Goal: Task Accomplishment & Management: Use online tool/utility

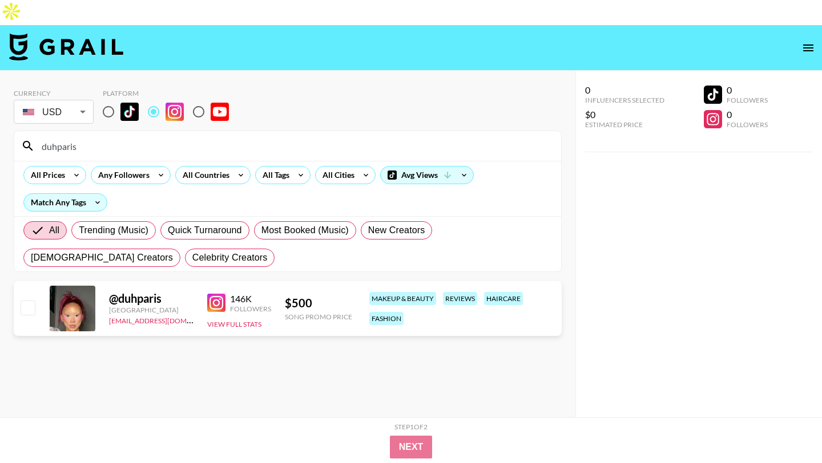
click at [159, 100] on input "radio" at bounding box center [153, 112] width 24 height 24
click at [88, 137] on input "duhparis" at bounding box center [294, 146] width 519 height 18
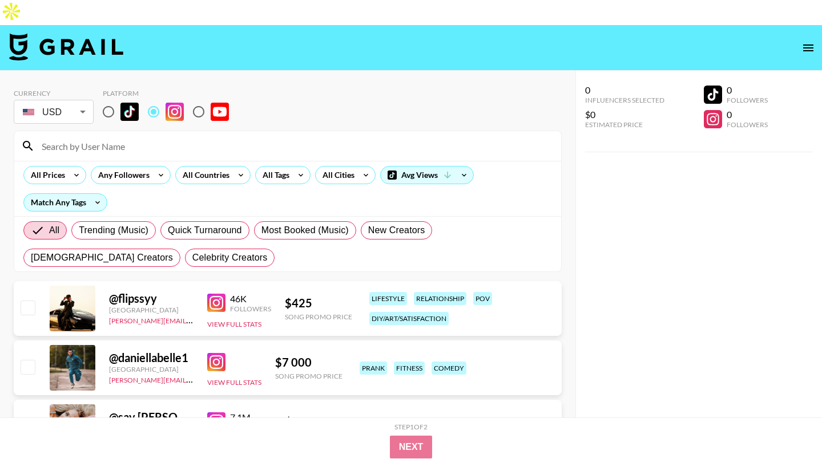
click at [108, 100] on input "radio" at bounding box center [108, 112] width 24 height 24
radio input "true"
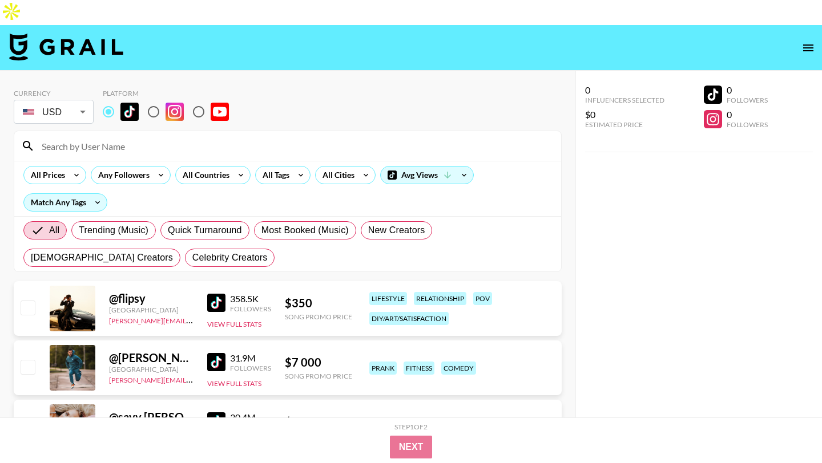
click at [108, 100] on input "radio" at bounding box center [108, 112] width 24 height 24
click at [228, 167] on div "All Countries" at bounding box center [204, 175] width 56 height 17
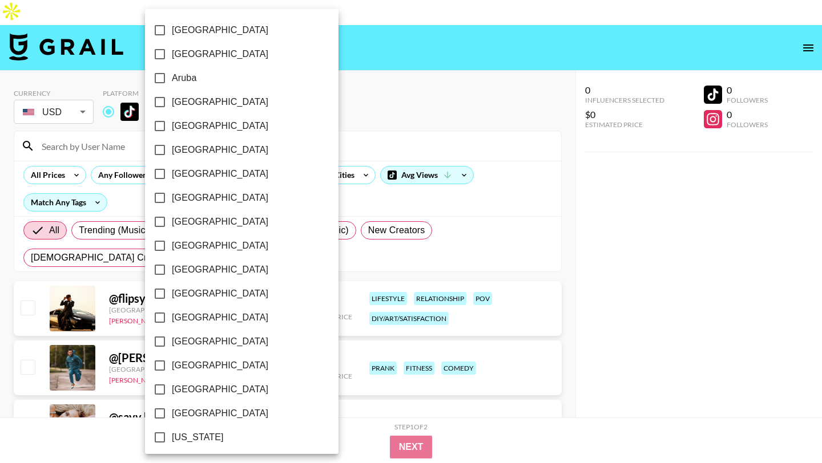
click at [339, 116] on div at bounding box center [411, 231] width 822 height 463
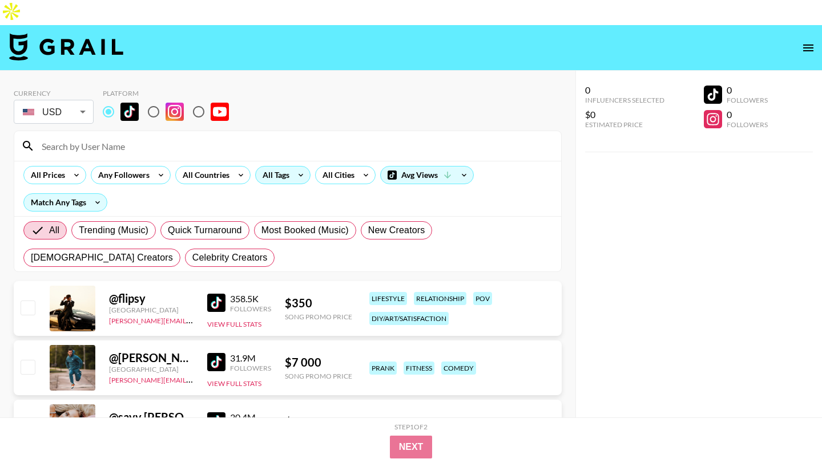
click at [300, 167] on icon at bounding box center [301, 175] width 18 height 17
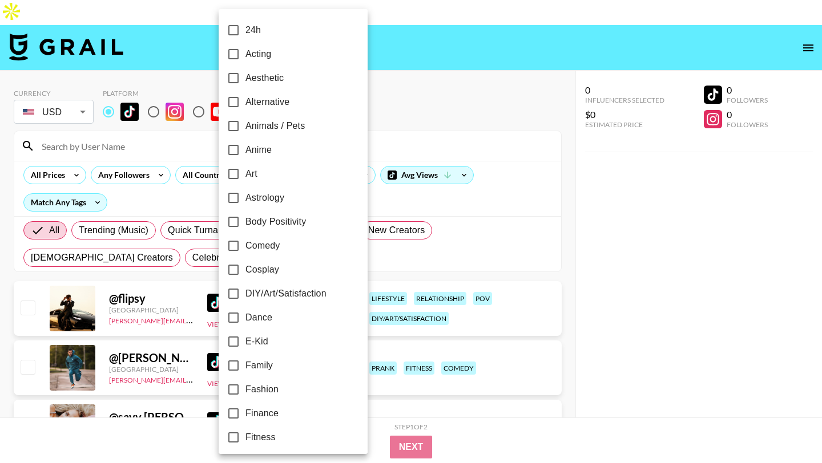
click at [287, 244] on label "Comedy" at bounding box center [285, 246] width 128 height 24
click at [245, 244] on input "Comedy" at bounding box center [233, 246] width 24 height 24
checkbox input "true"
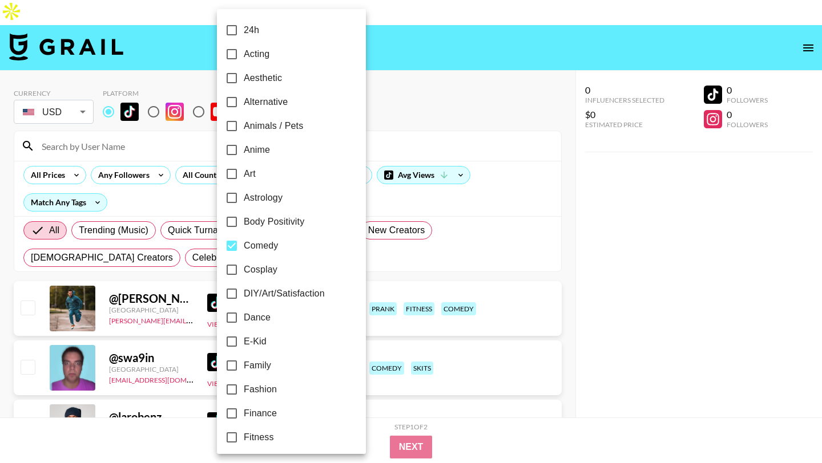
click at [413, 56] on div at bounding box center [411, 231] width 822 height 463
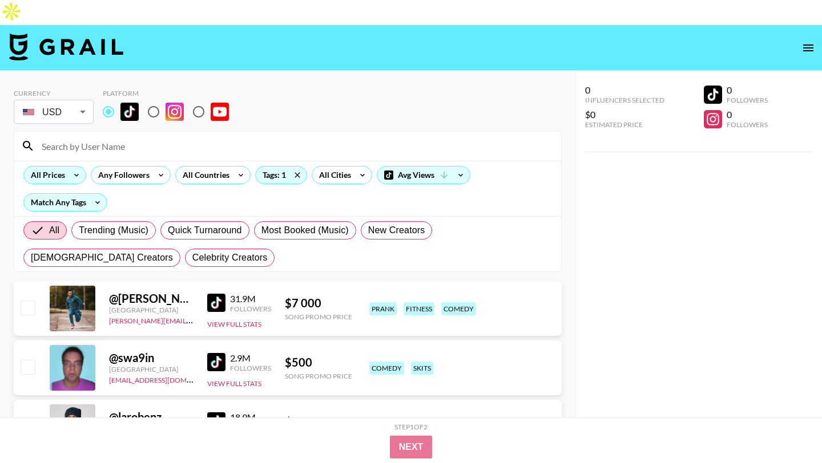
click at [58, 167] on div "All Prices" at bounding box center [45, 175] width 43 height 17
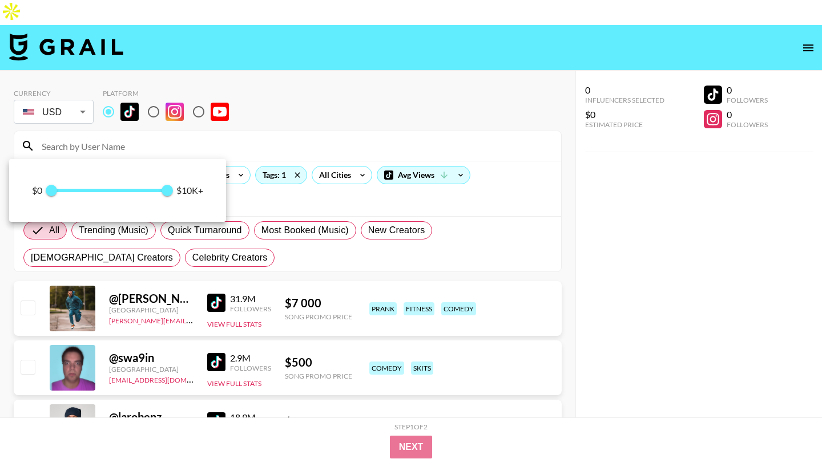
click at [79, 193] on span "0 10 000" at bounding box center [109, 190] width 116 height 17
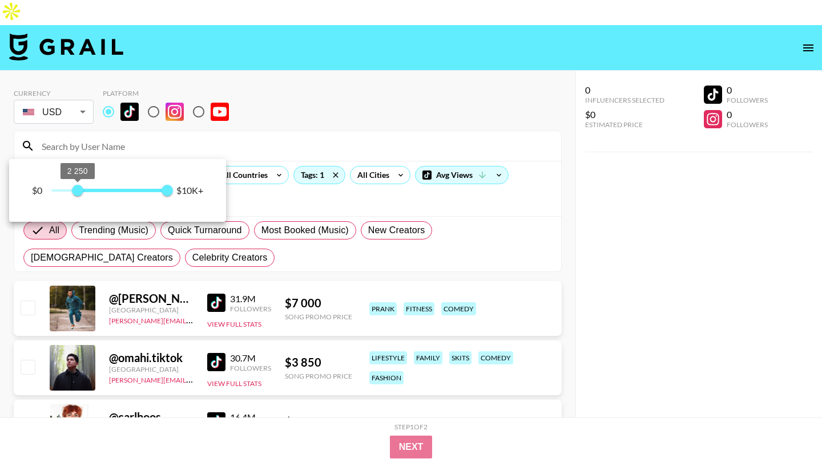
click at [72, 191] on span "2 250" at bounding box center [77, 190] width 11 height 11
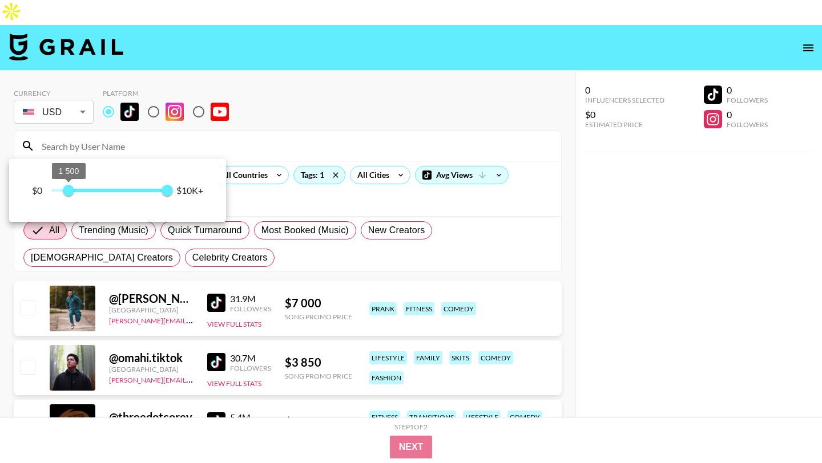
click at [63, 191] on span "1 500" at bounding box center [68, 190] width 11 height 11
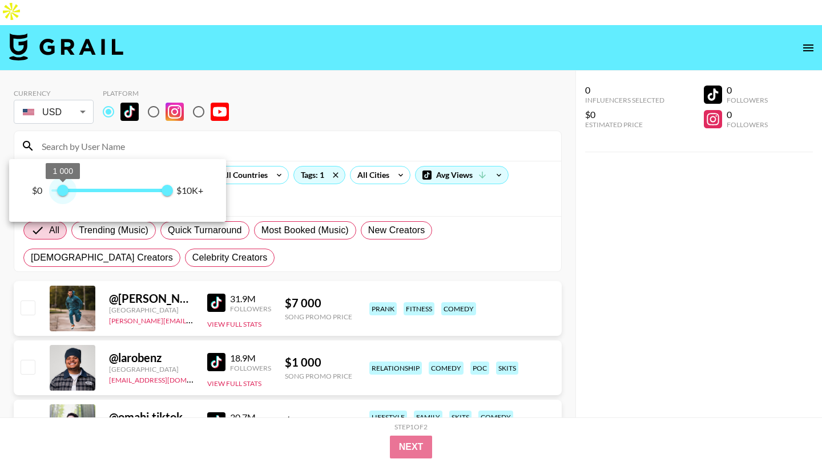
type input "1250"
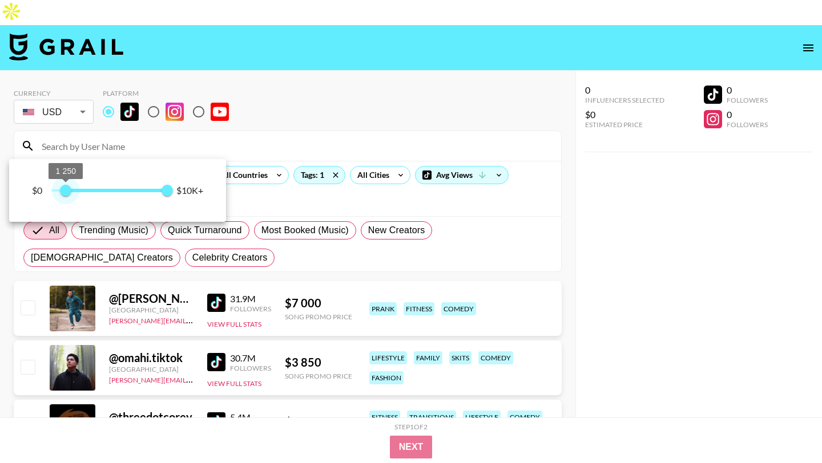
click at [67, 191] on span "1 250" at bounding box center [65, 190] width 11 height 11
type input "1750"
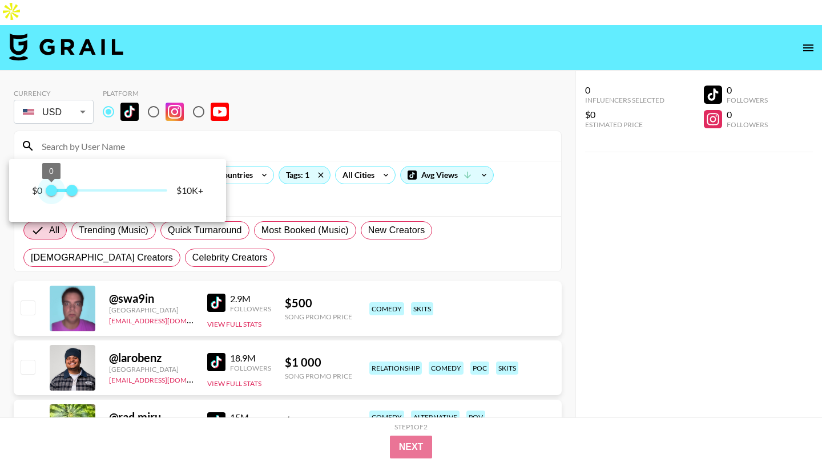
type input "0"
drag, startPoint x: 170, startPoint y: 187, endPoint x: 21, endPoint y: 187, distance: 148.9
click at [21, 187] on div "$0 0 1 750 $10K+" at bounding box center [117, 190] width 217 height 63
type input "1500"
click at [68, 191] on span "1 500" at bounding box center [68, 190] width 11 height 11
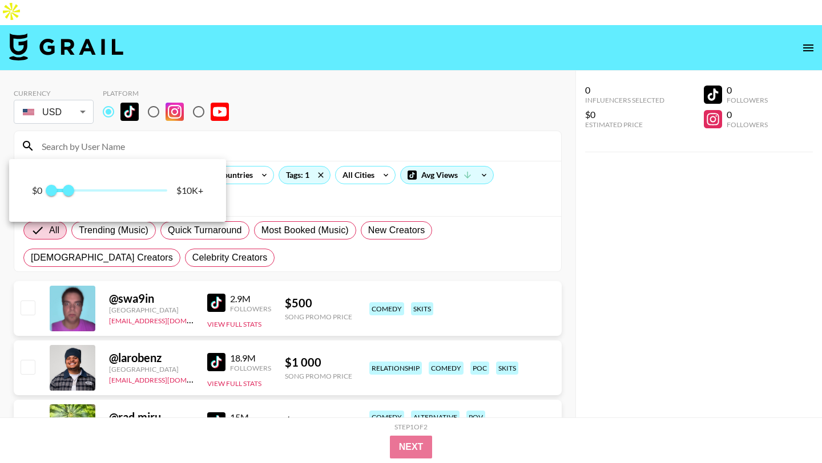
click at [358, 59] on div at bounding box center [411, 231] width 822 height 463
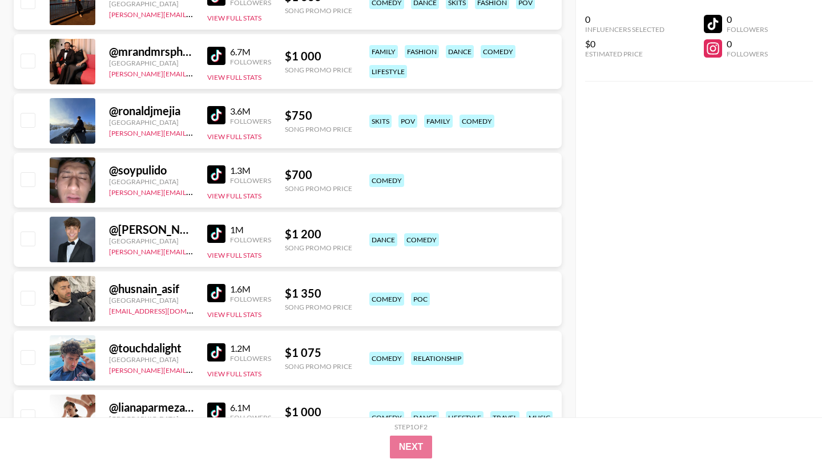
scroll to position [1138, 0]
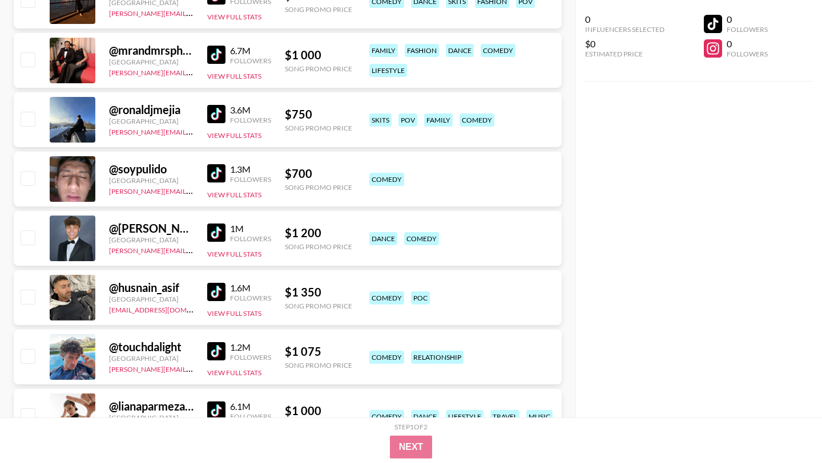
click at [216, 283] on img at bounding box center [216, 292] width 18 height 18
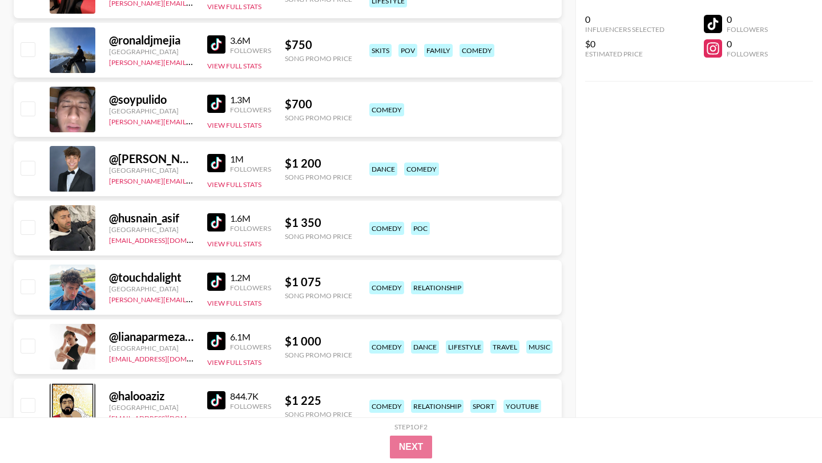
scroll to position [1321, 0]
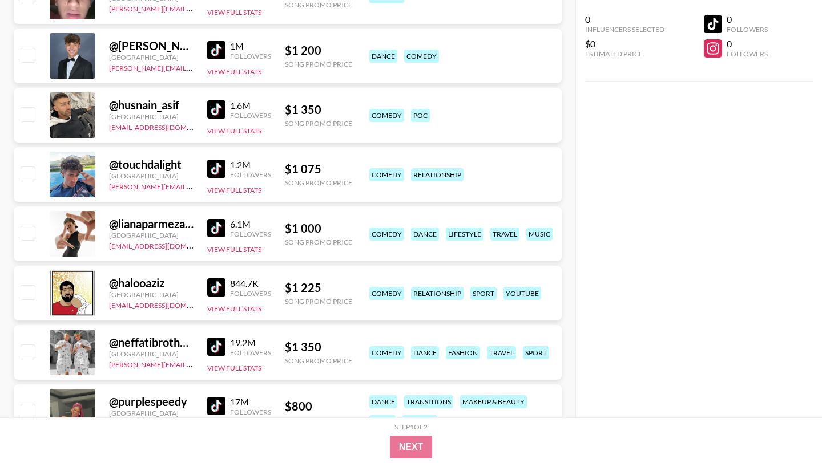
click at [220, 219] on img at bounding box center [216, 228] width 18 height 18
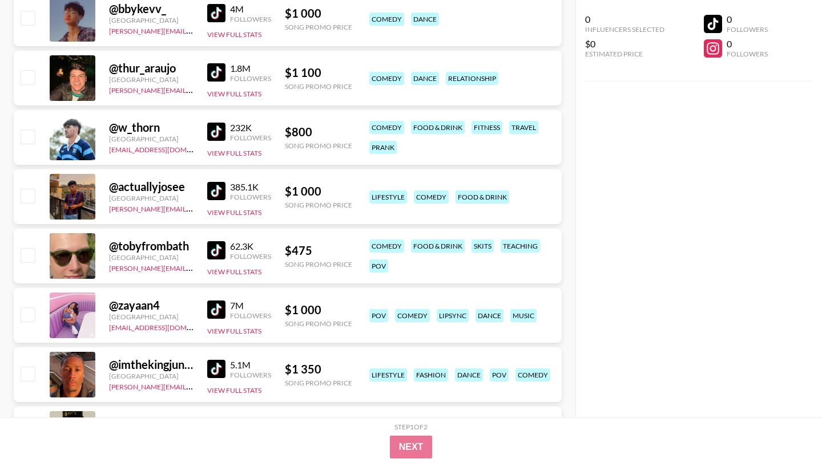
scroll to position [3080, 0]
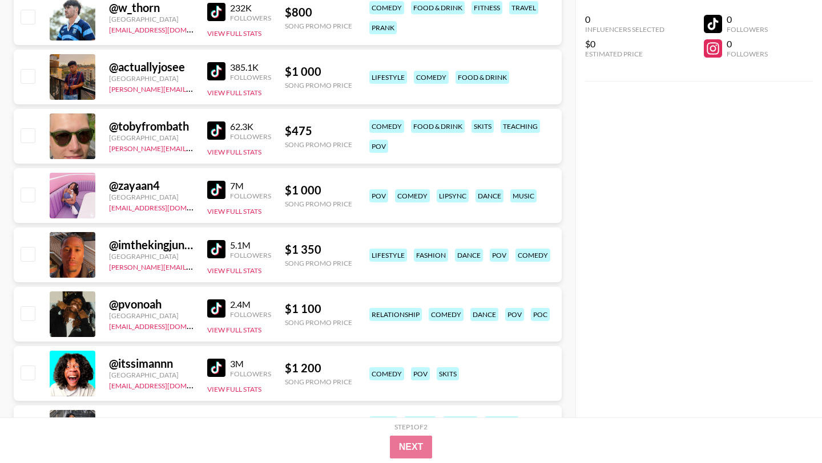
click at [213, 180] on div "7M Followers View Full Stats" at bounding box center [239, 196] width 64 height 41
click at [213, 181] on img at bounding box center [216, 190] width 18 height 18
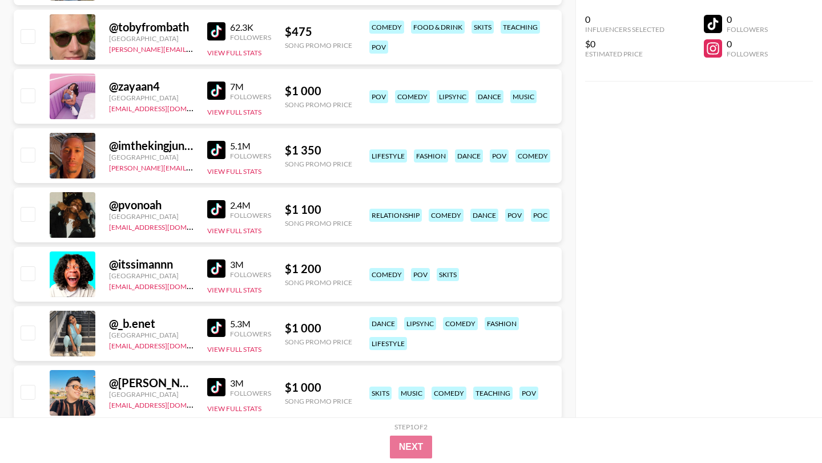
scroll to position [3252, 0]
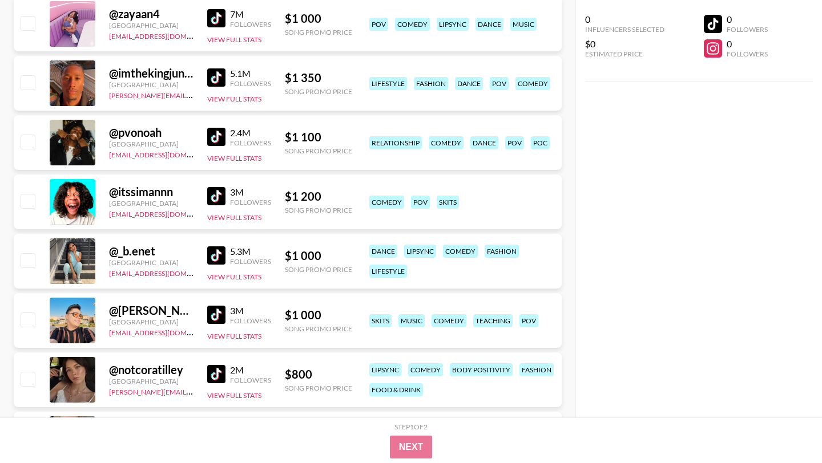
click at [211, 246] on img at bounding box center [216, 255] width 18 height 18
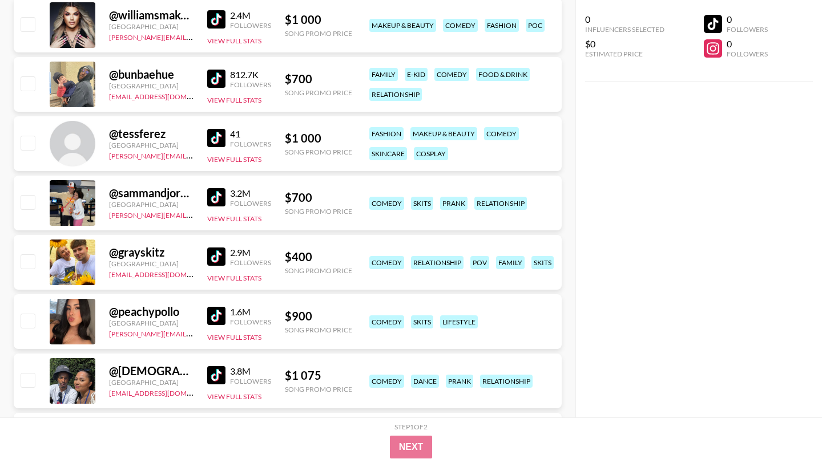
scroll to position [4110, 0]
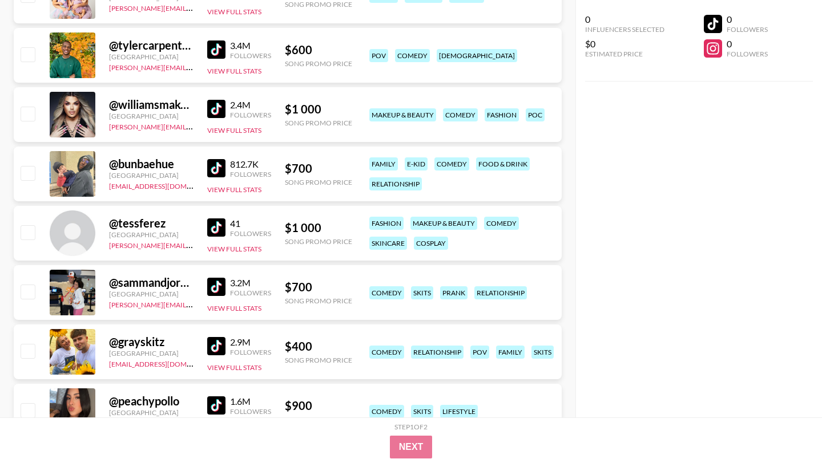
click at [222, 277] on div "3.2M Followers" at bounding box center [239, 287] width 64 height 20
click at [221, 278] on img at bounding box center [216, 287] width 18 height 18
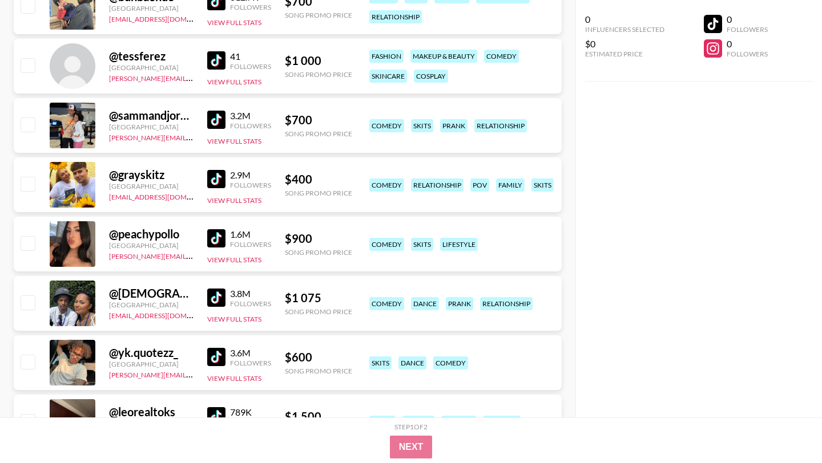
scroll to position [4315, 0]
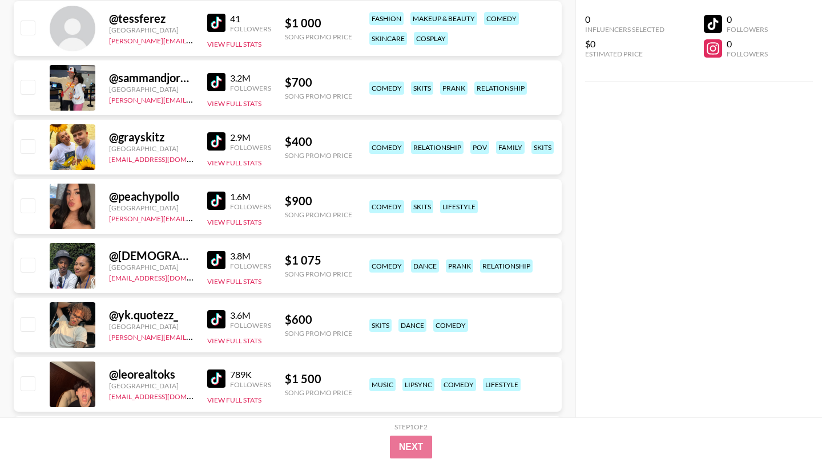
click at [219, 251] on img at bounding box center [216, 260] width 18 height 18
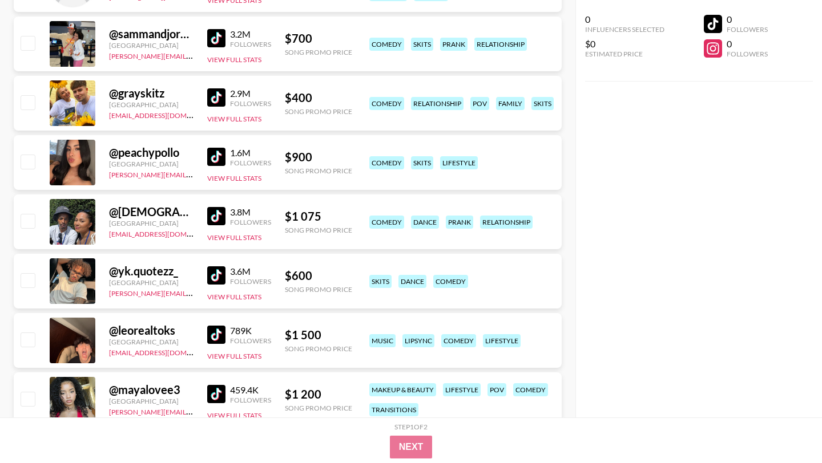
scroll to position [4398, 0]
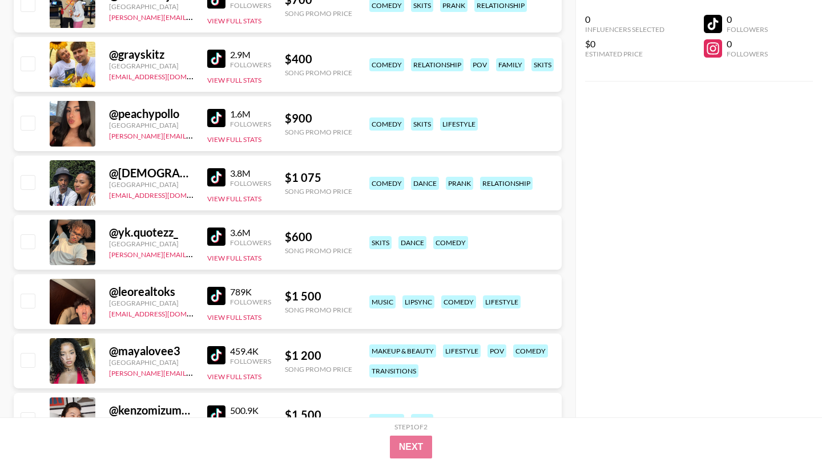
click at [217, 346] on img at bounding box center [216, 355] width 18 height 18
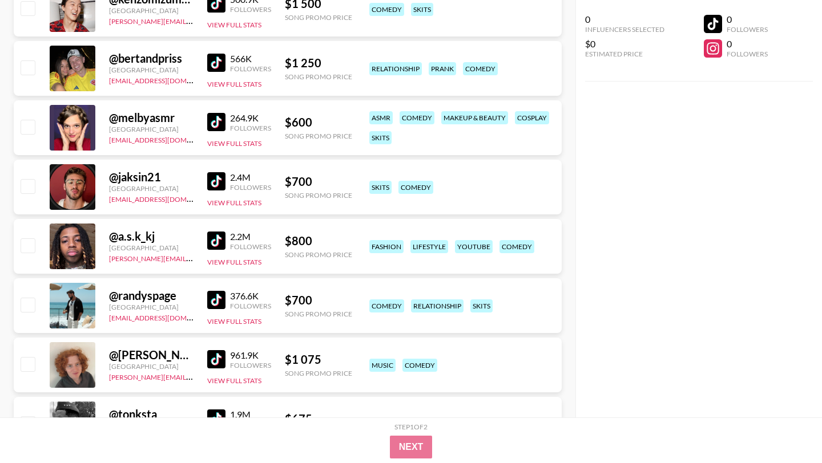
scroll to position [4826, 0]
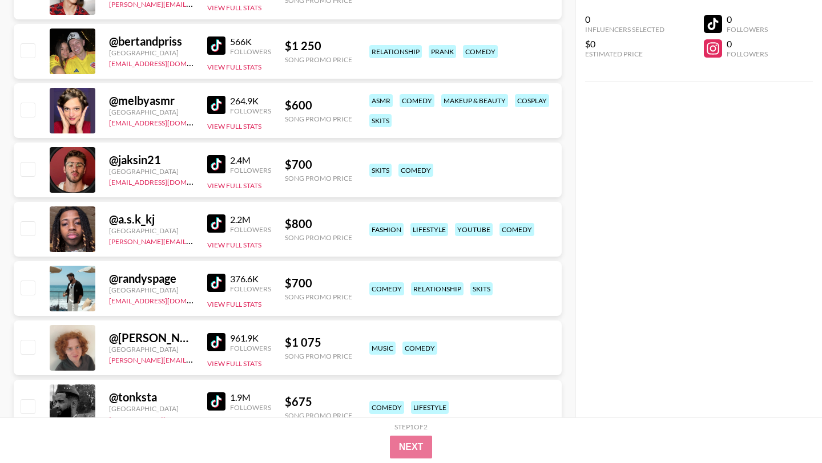
click at [215, 215] on img at bounding box center [216, 224] width 18 height 18
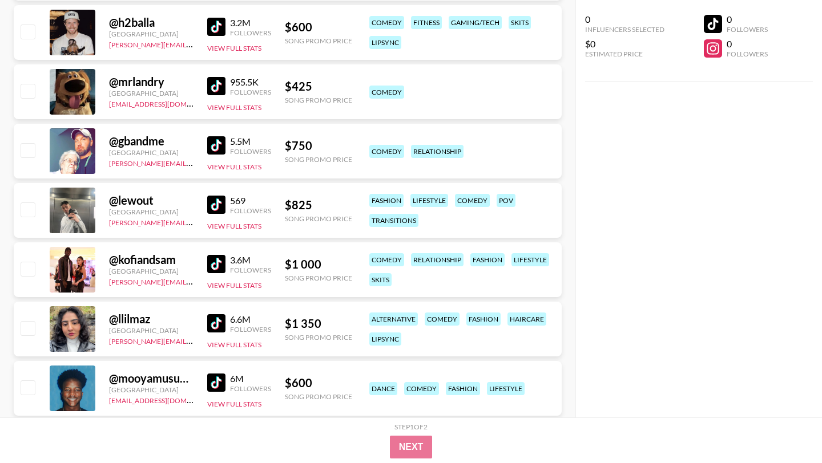
scroll to position [5309, 0]
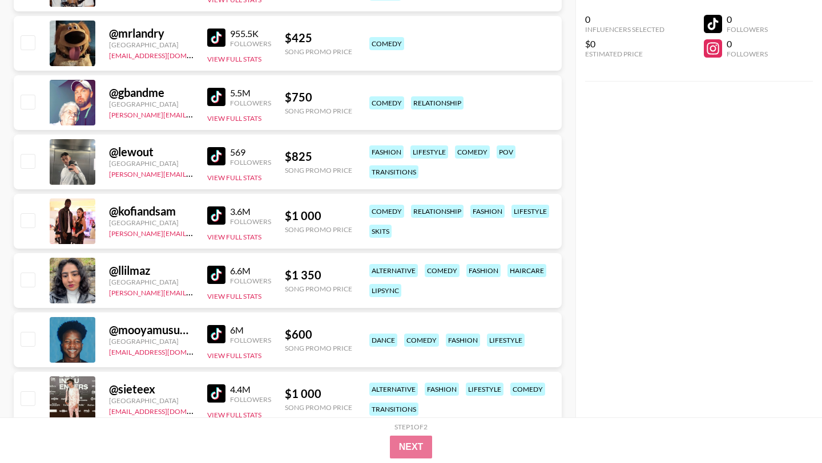
click at [223, 207] on img at bounding box center [216, 216] width 18 height 18
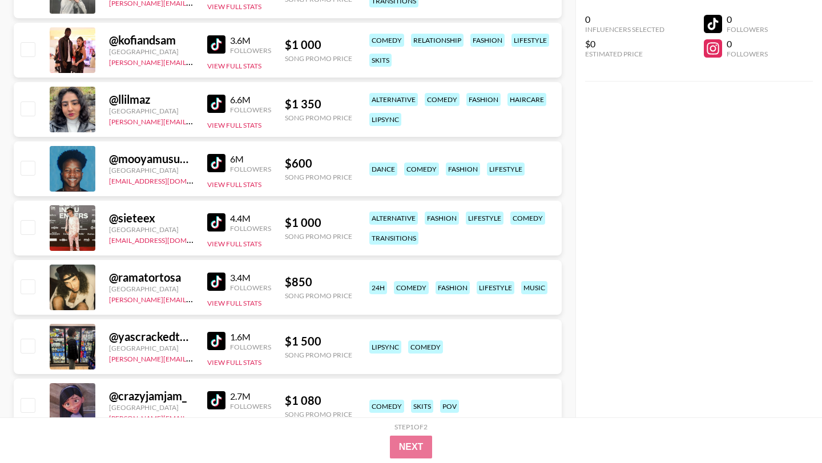
scroll to position [5488, 0]
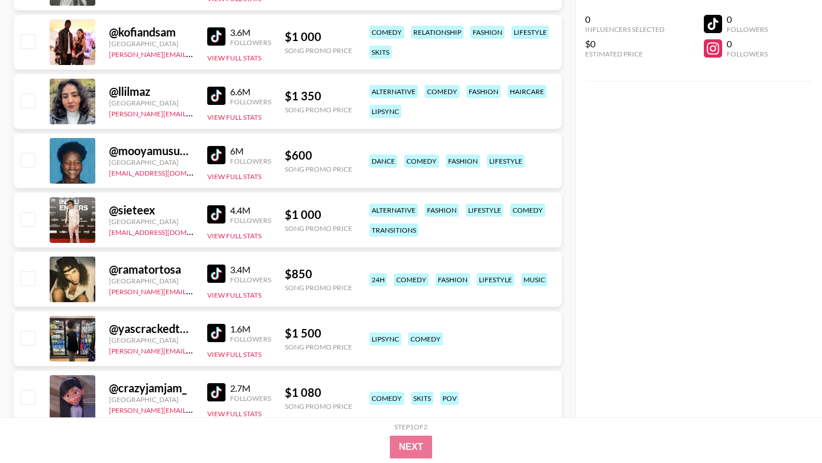
click at [217, 265] on img at bounding box center [216, 274] width 18 height 18
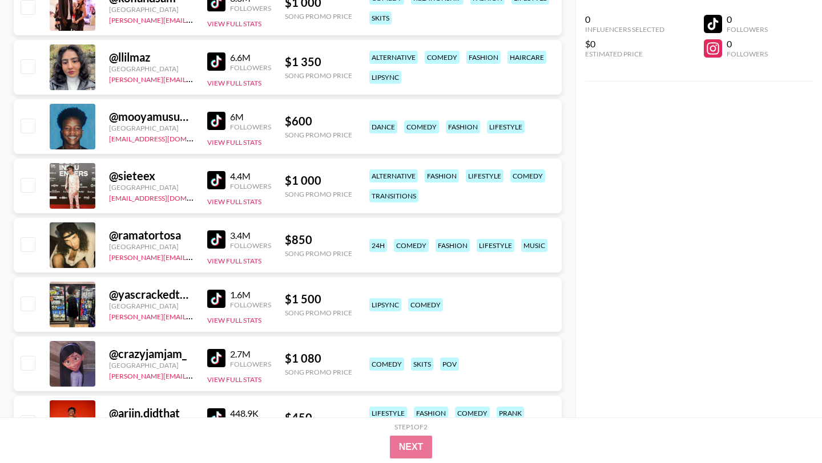
scroll to position [5526, 0]
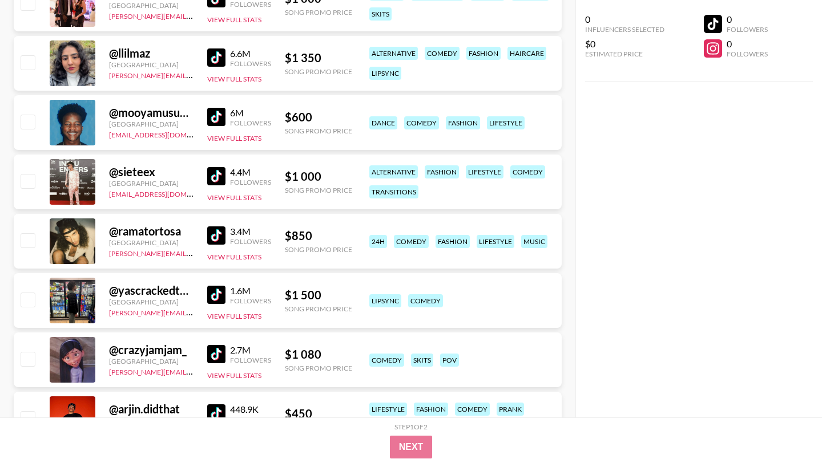
click at [218, 286] on img at bounding box center [216, 295] width 18 height 18
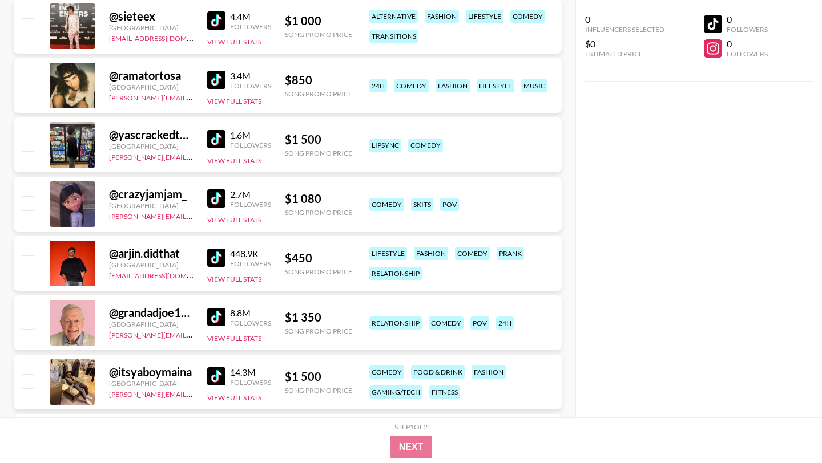
click at [220, 189] on img at bounding box center [216, 198] width 18 height 18
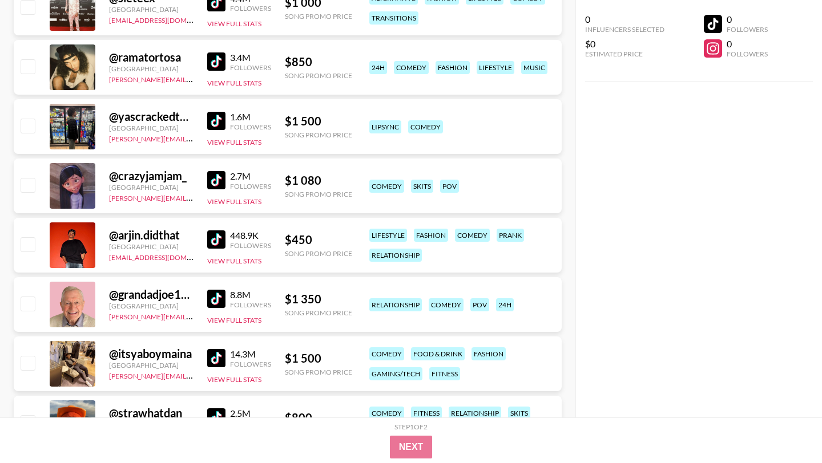
scroll to position [5702, 0]
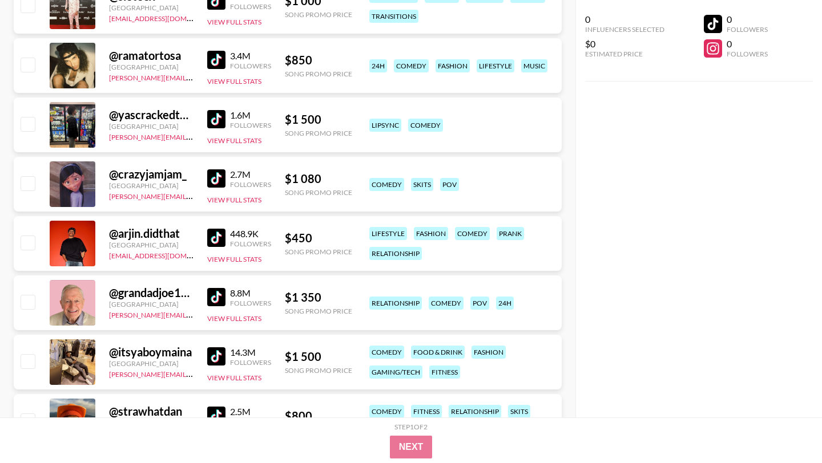
click at [221, 229] on img at bounding box center [216, 238] width 18 height 18
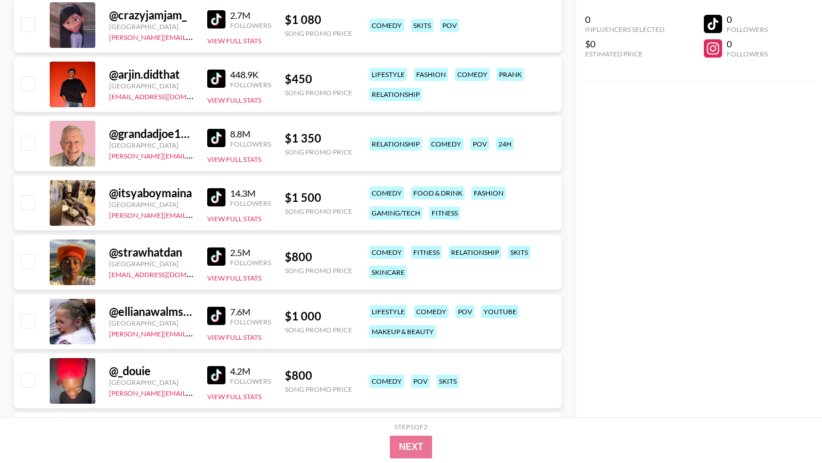
scroll to position [5922, 0]
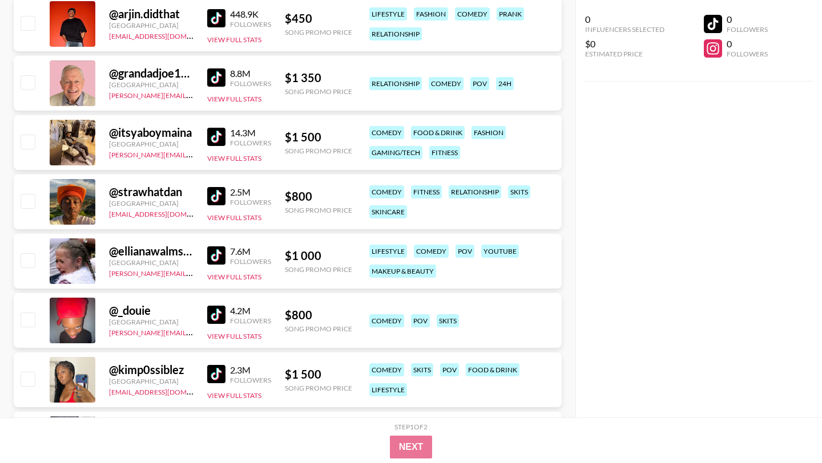
click at [221, 306] on img at bounding box center [216, 315] width 18 height 18
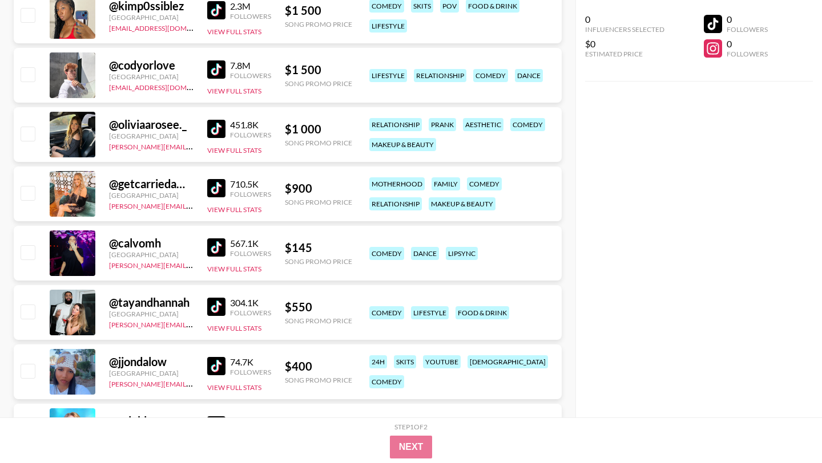
scroll to position [6383, 0]
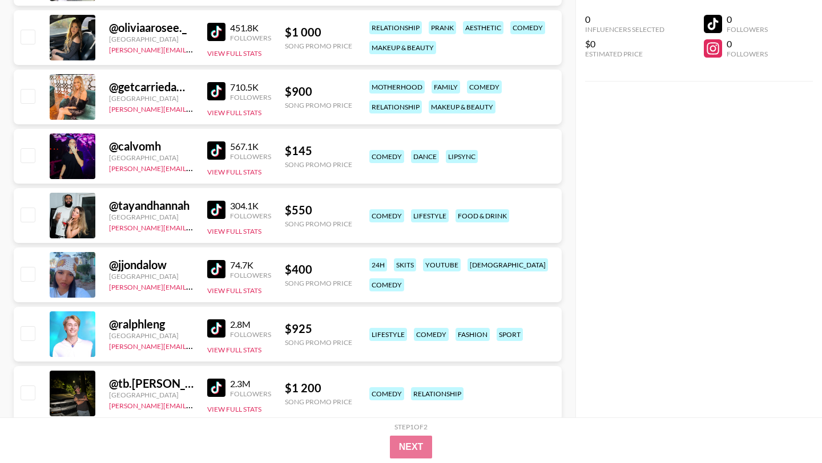
click at [224, 201] on img at bounding box center [216, 210] width 18 height 18
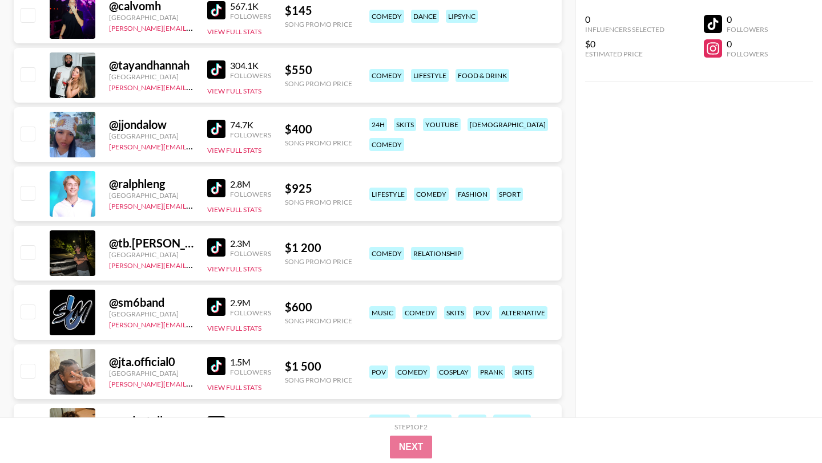
scroll to position [6524, 0]
